Goal: Transaction & Acquisition: Purchase product/service

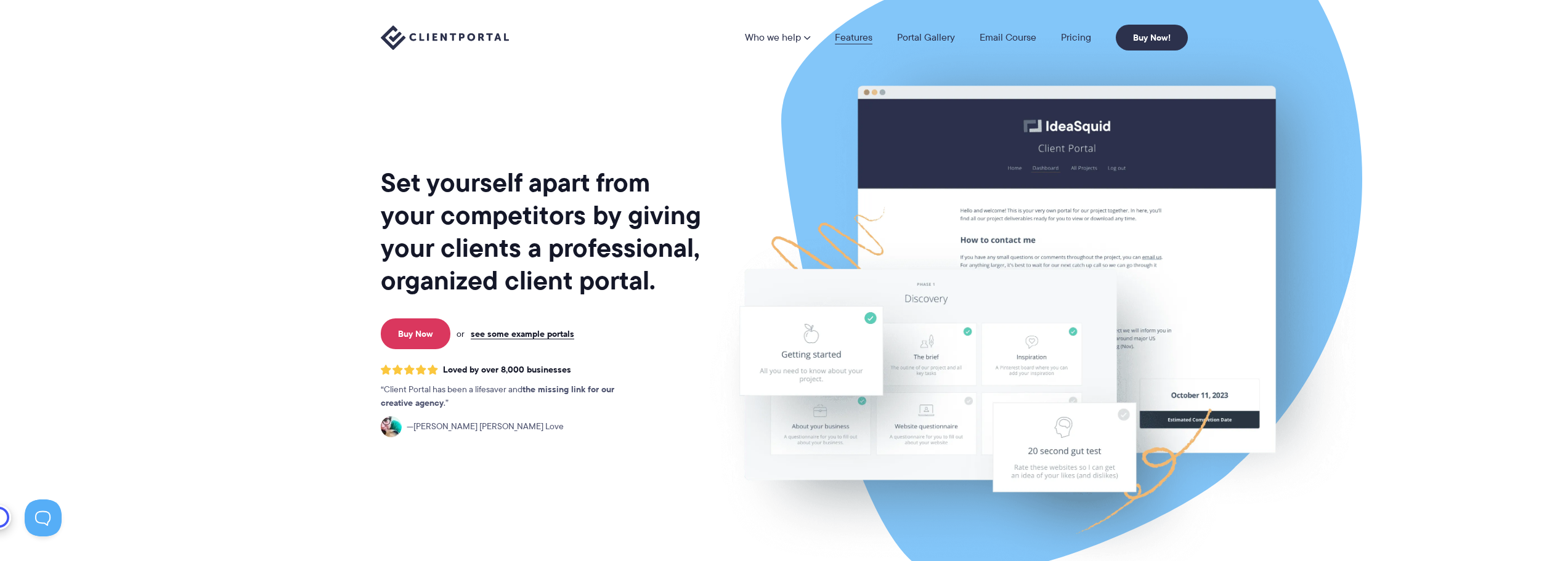
click at [855, 39] on link "Features" at bounding box center [853, 37] width 38 height 10
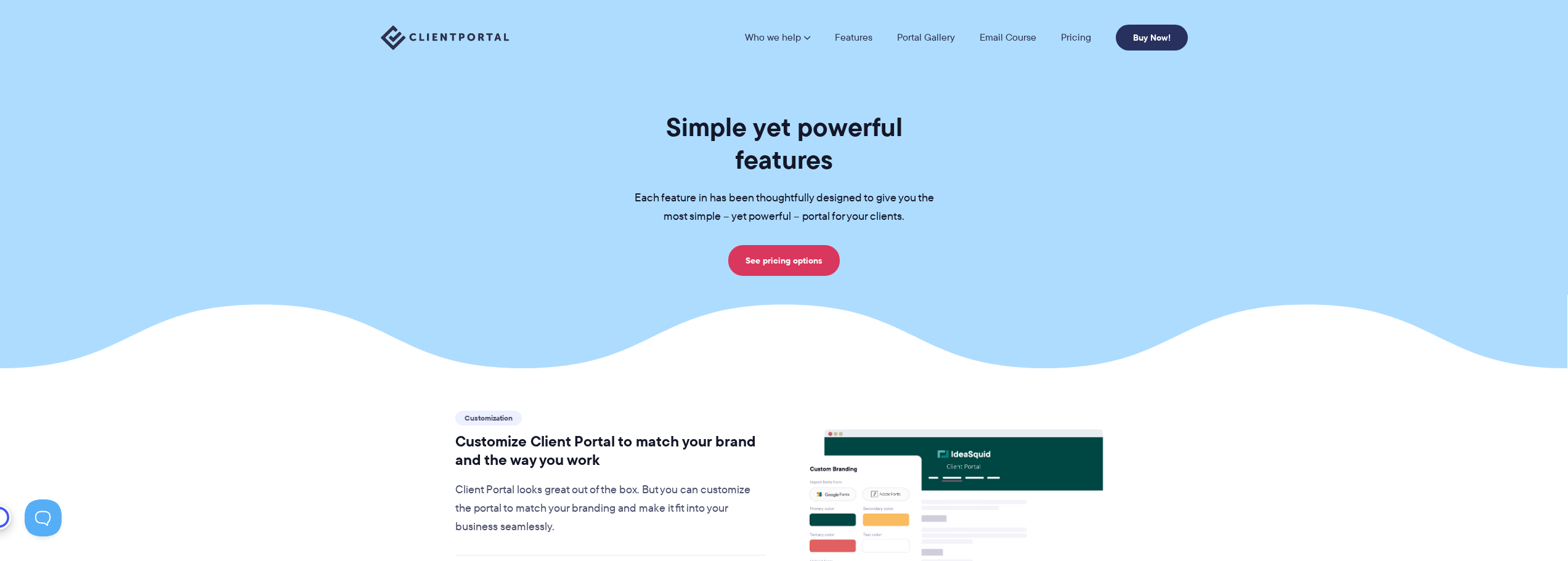
click at [1161, 33] on link "Buy Now!" at bounding box center [1152, 37] width 72 height 26
